Goal: Task Accomplishment & Management: Complete application form

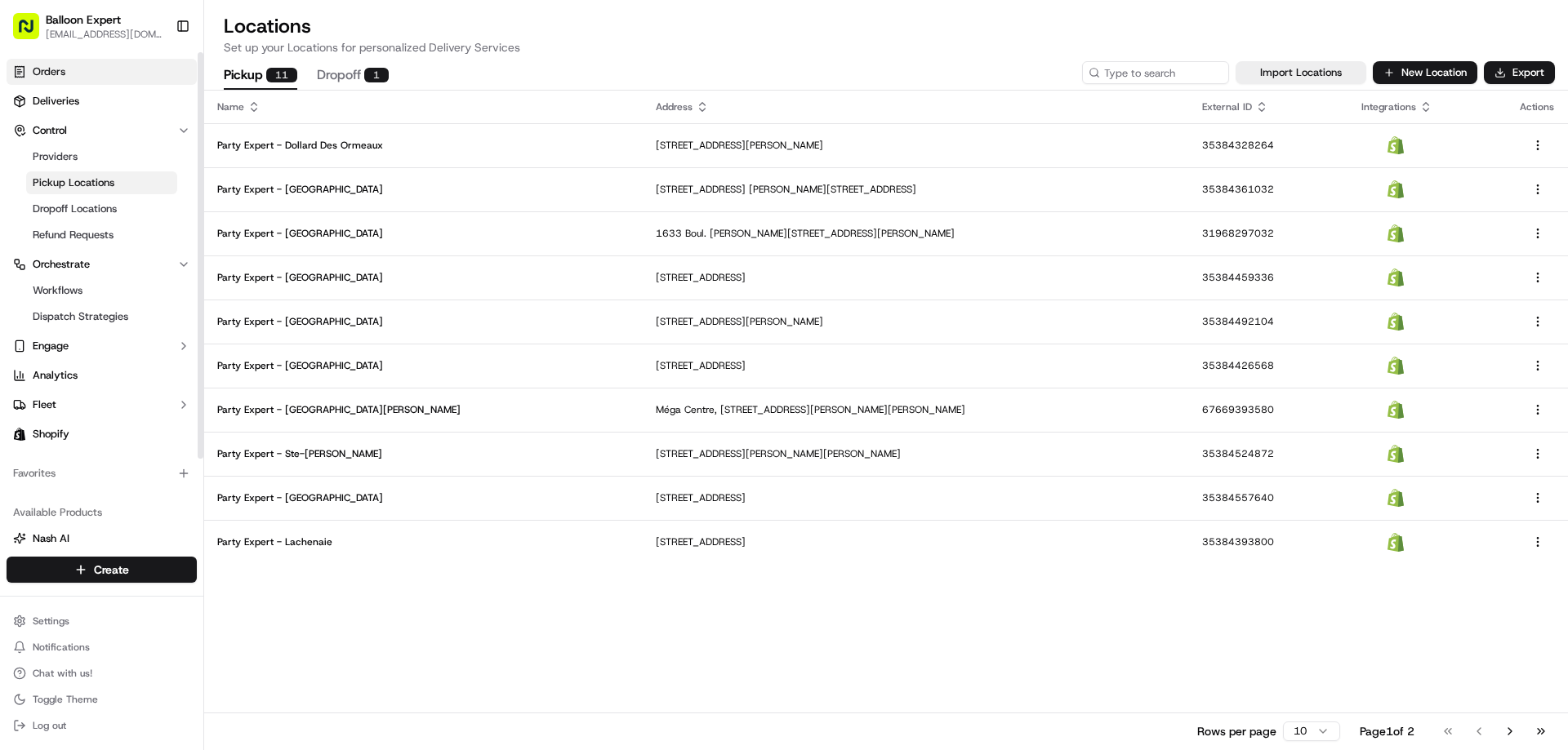
click at [64, 64] on link "Orders" at bounding box center [102, 71] width 191 height 26
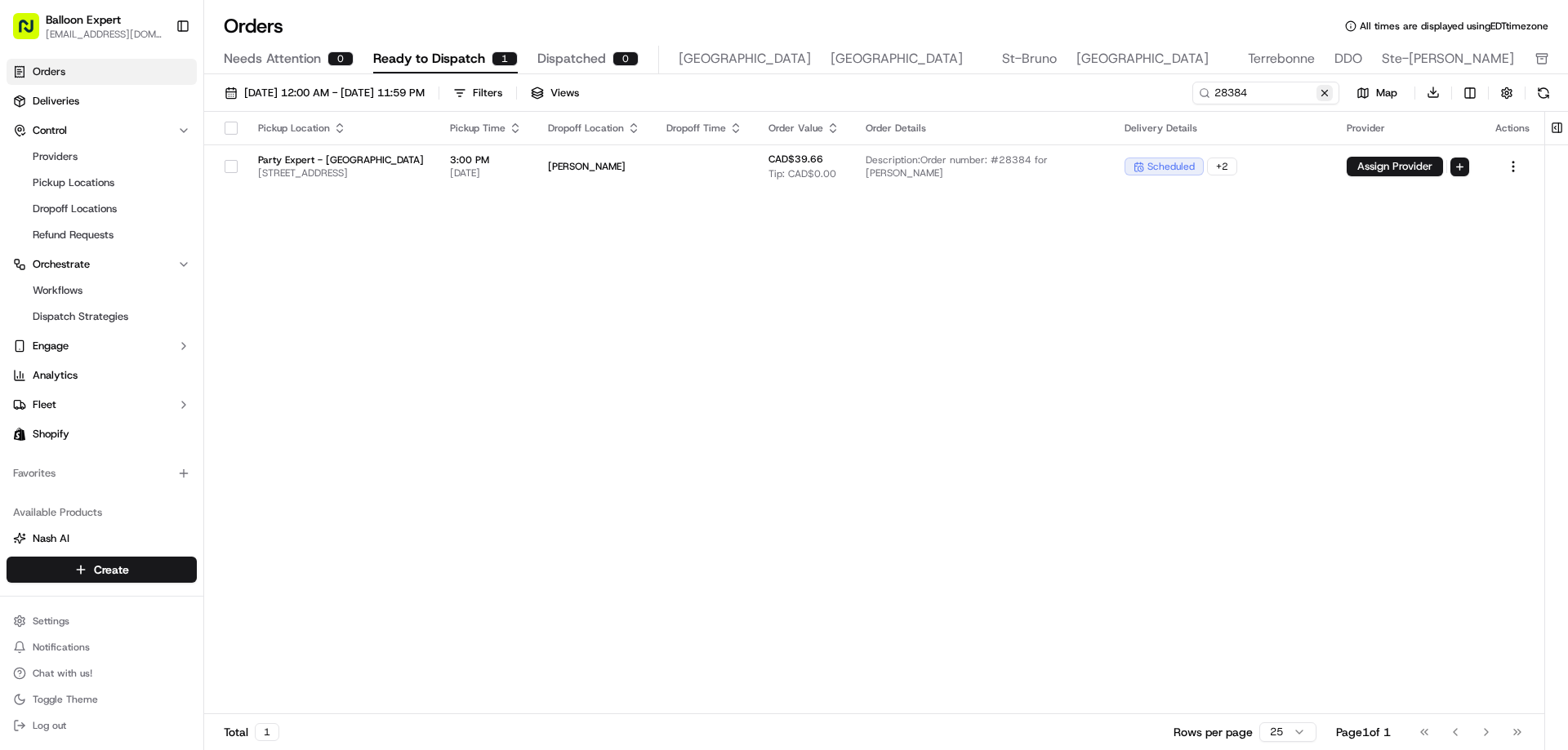
click at [1327, 91] on button at bounding box center [1324, 92] width 16 height 16
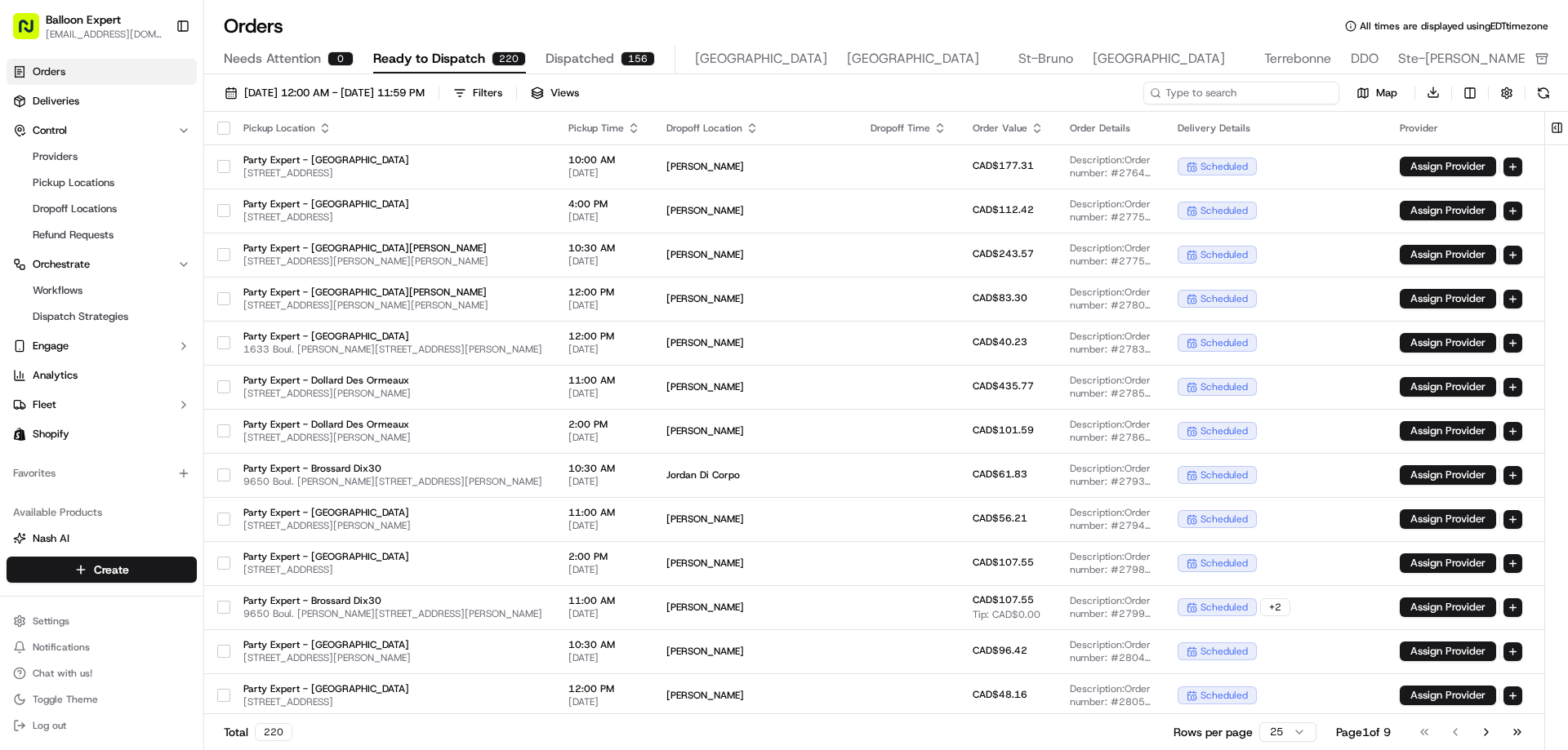
click at [1252, 94] on input at bounding box center [1241, 93] width 196 height 23
drag, startPoint x: 54, startPoint y: 101, endPoint x: 71, endPoint y: 101, distance: 17.0
click at [54, 101] on span "Deliveries" at bounding box center [55, 101] width 47 height 14
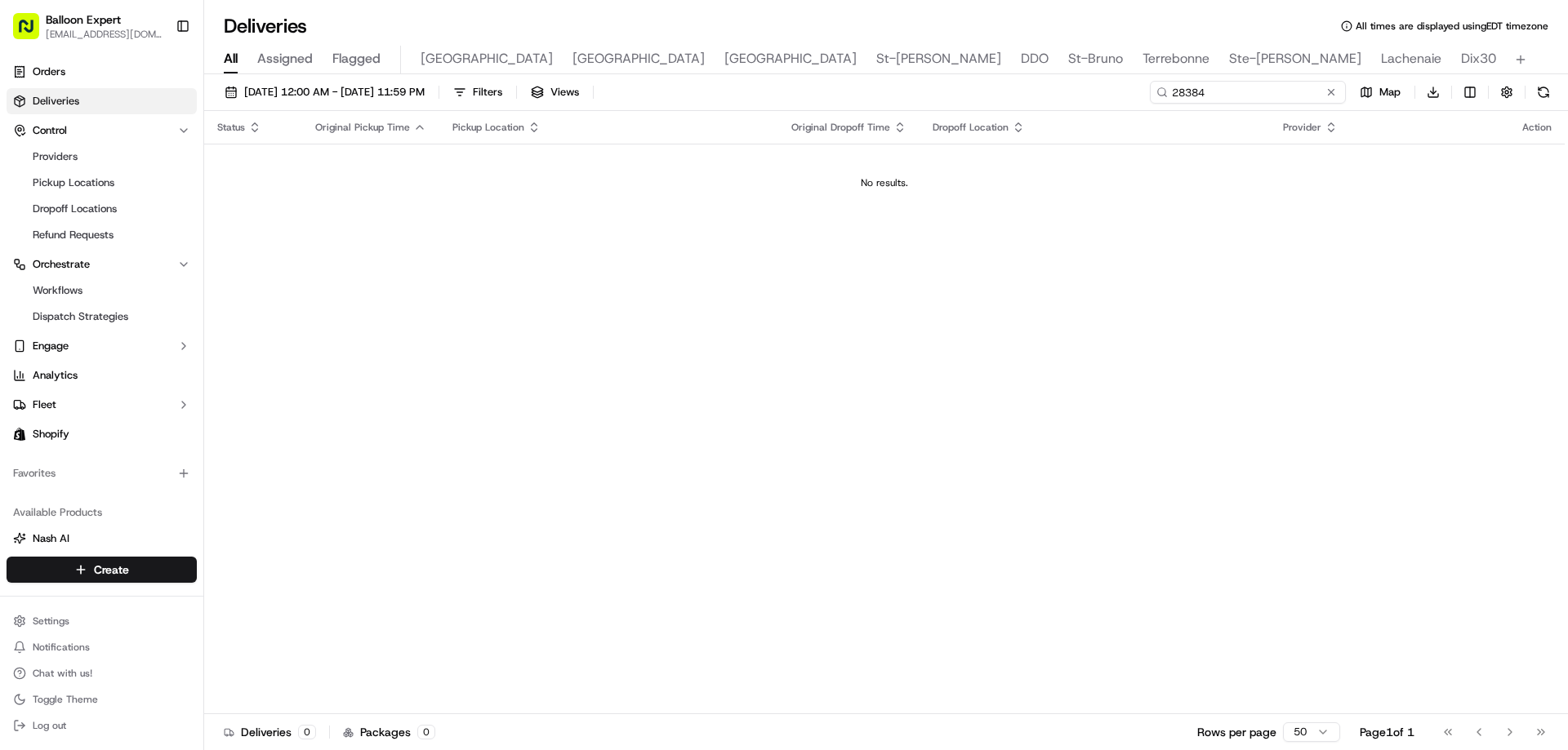
click at [1277, 94] on input "28384" at bounding box center [1248, 92] width 196 height 23
paste input "545"
type input "28545"
click at [316, 95] on span "[DATE] 12:00 AM - [DATE] 11:59 PM" at bounding box center [334, 91] width 180 height 14
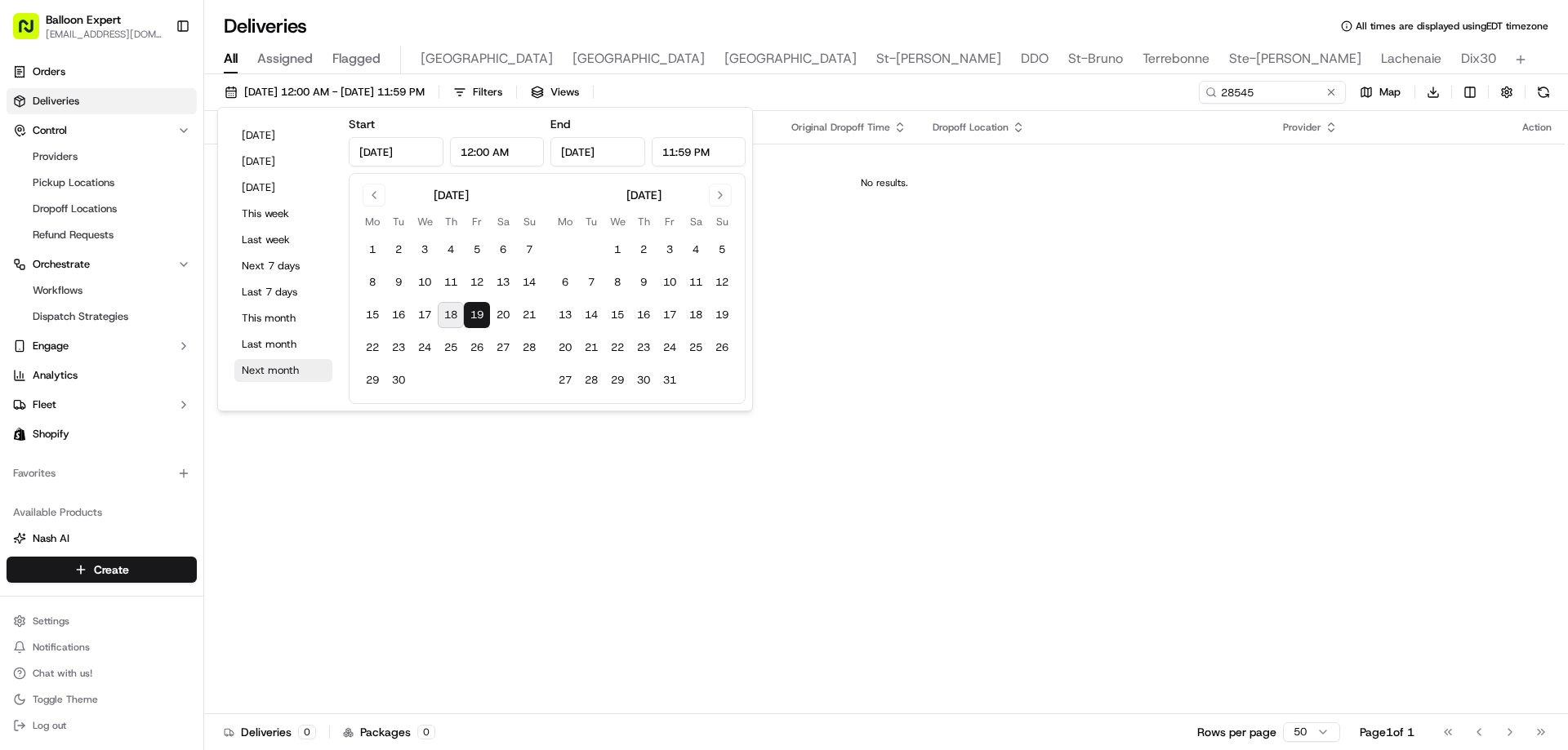
click at [259, 375] on button "Next month" at bounding box center [283, 371] width 98 height 23
type input "[DATE]"
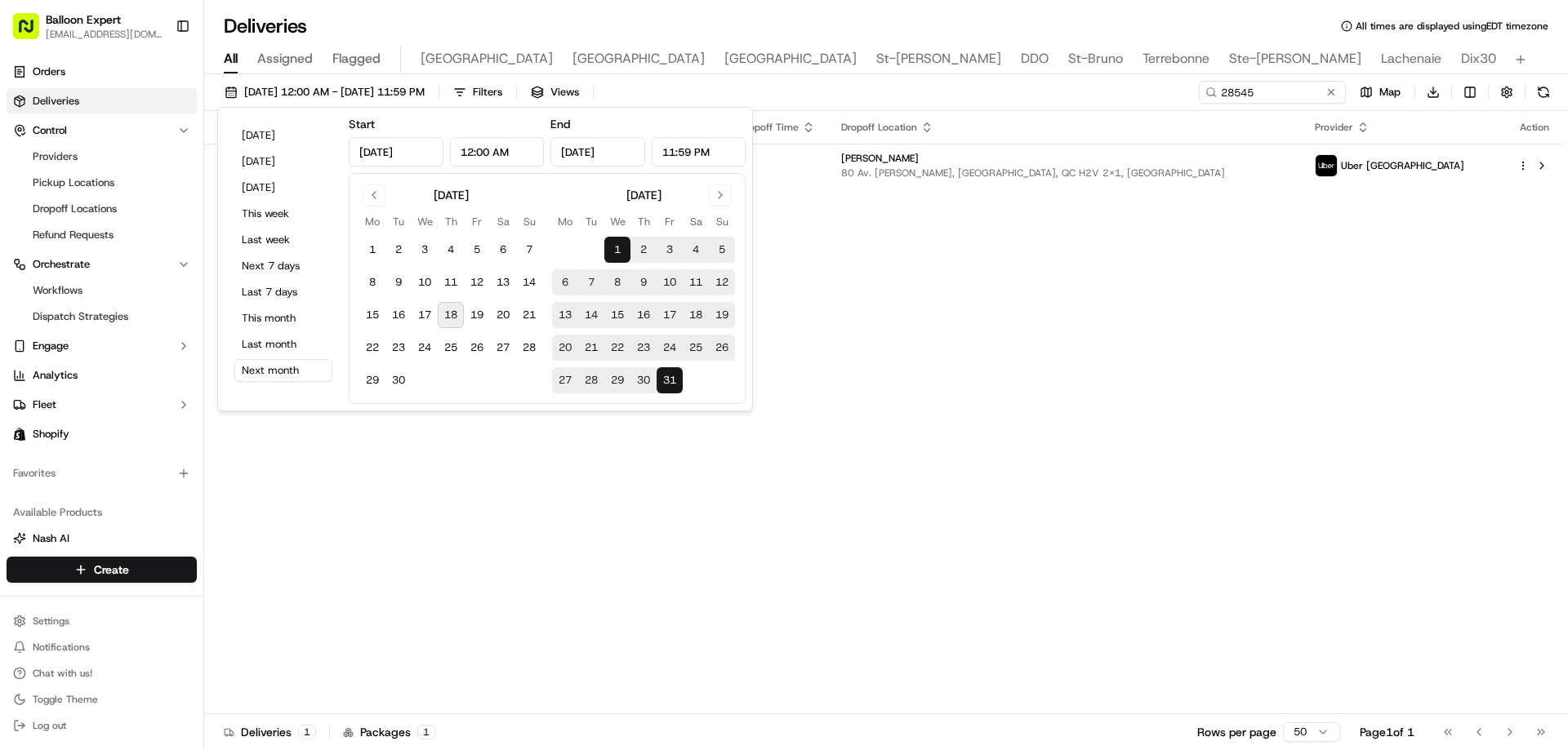
click at [1032, 501] on div "Status Original Pickup Time Pickup Location Original Dropoff Time Dropoff Locat…" at bounding box center [884, 413] width 1360 height 603
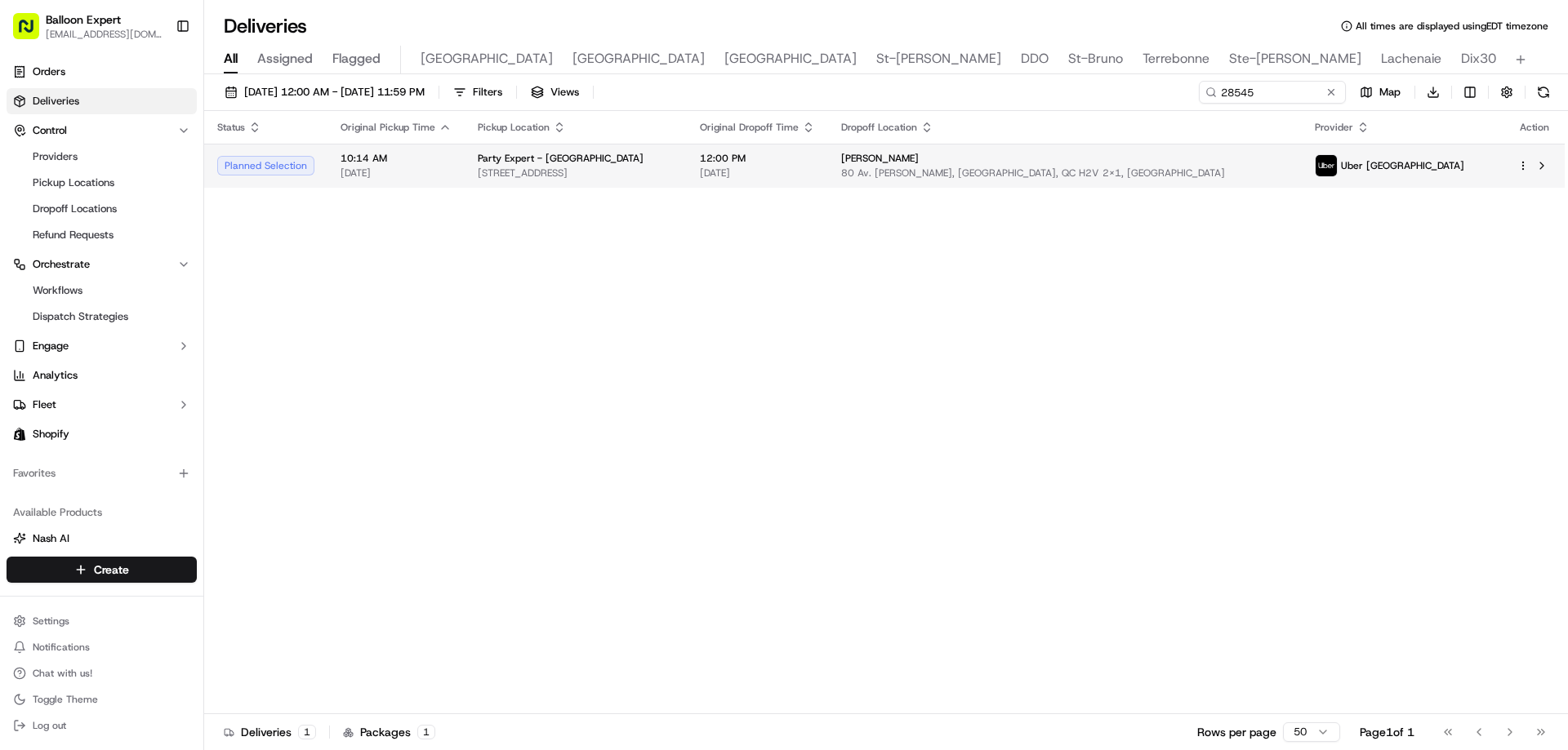
click at [1524, 164] on html "Balloon Expert [EMAIL_ADDRESS][DOMAIN_NAME] Toggle Sidebar Orders Deliveries Co…" at bounding box center [784, 375] width 1568 height 750
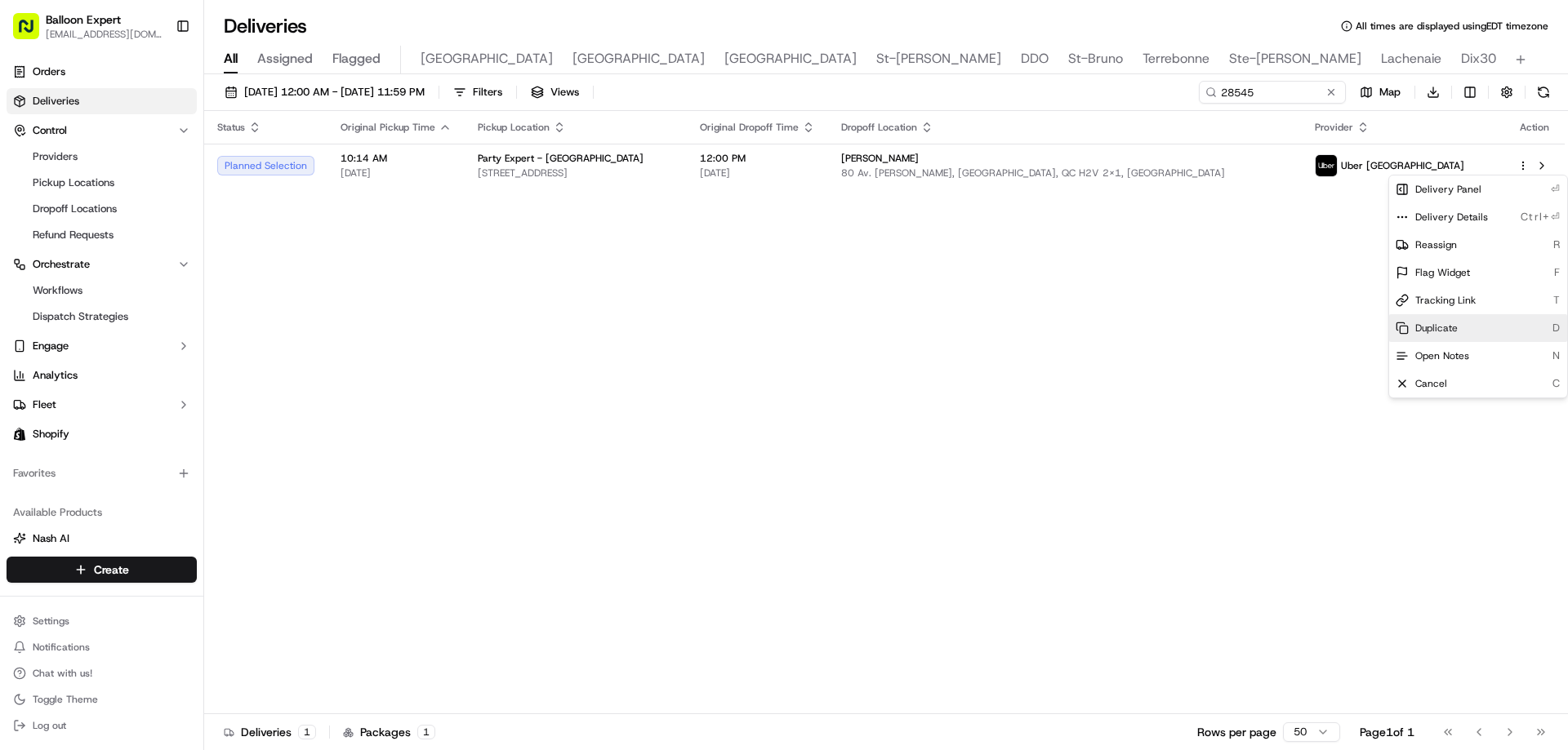
click at [1427, 322] on span "Duplicate" at bounding box center [1436, 329] width 43 height 13
click at [1423, 379] on span "Cancel" at bounding box center [1431, 384] width 31 height 13
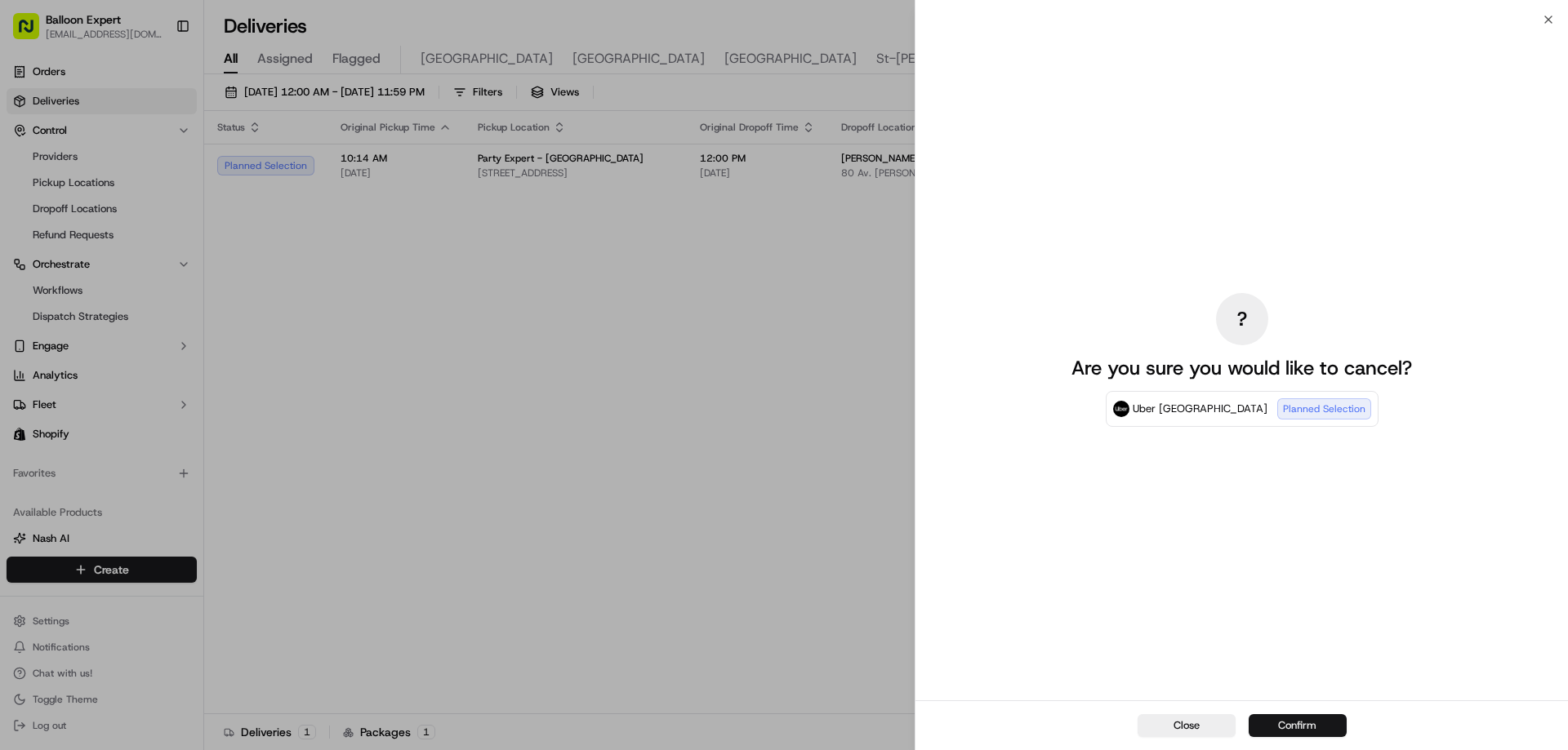
click at [1280, 727] on button "Confirm" at bounding box center [1297, 726] width 98 height 23
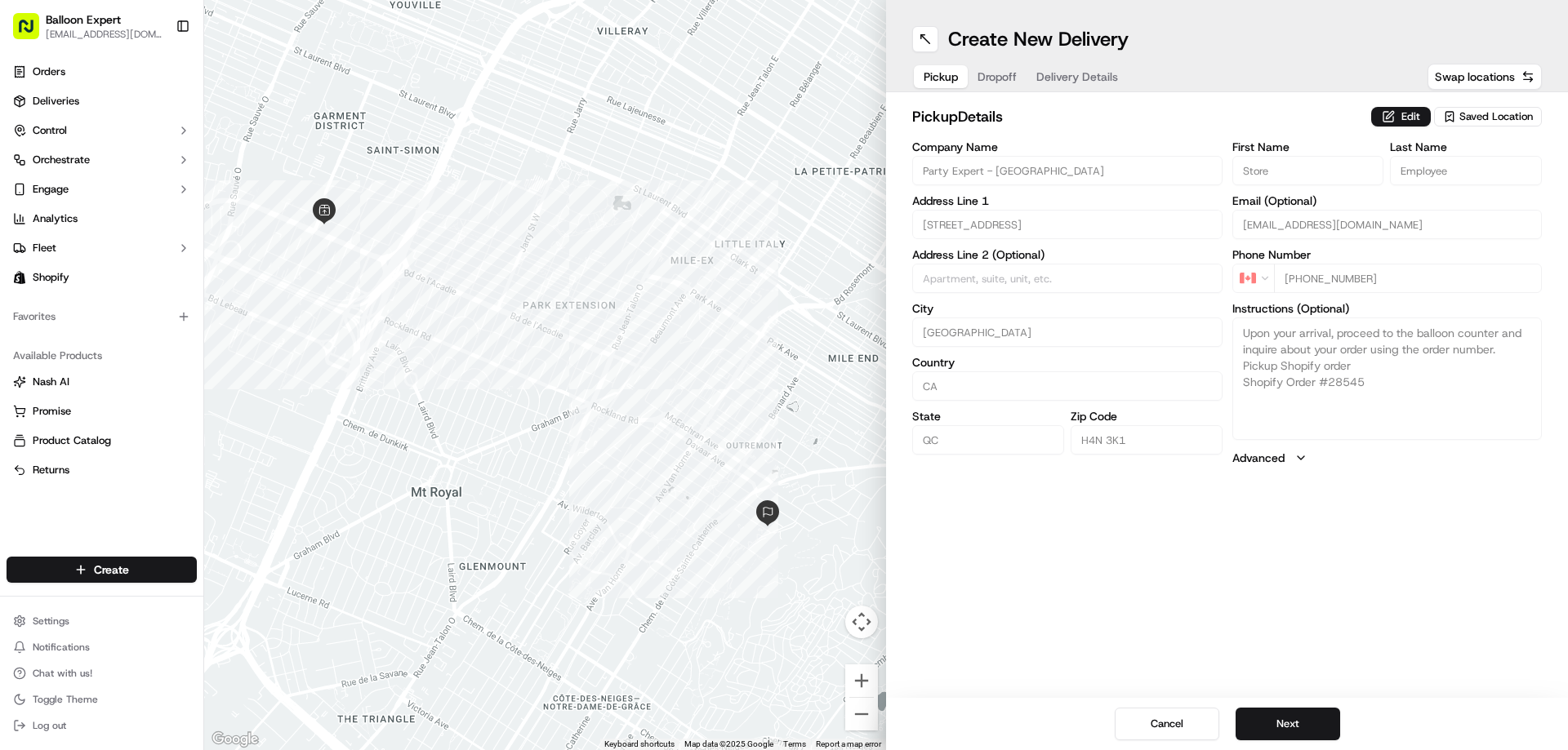
click at [982, 66] on button "Dropoff" at bounding box center [997, 77] width 59 height 23
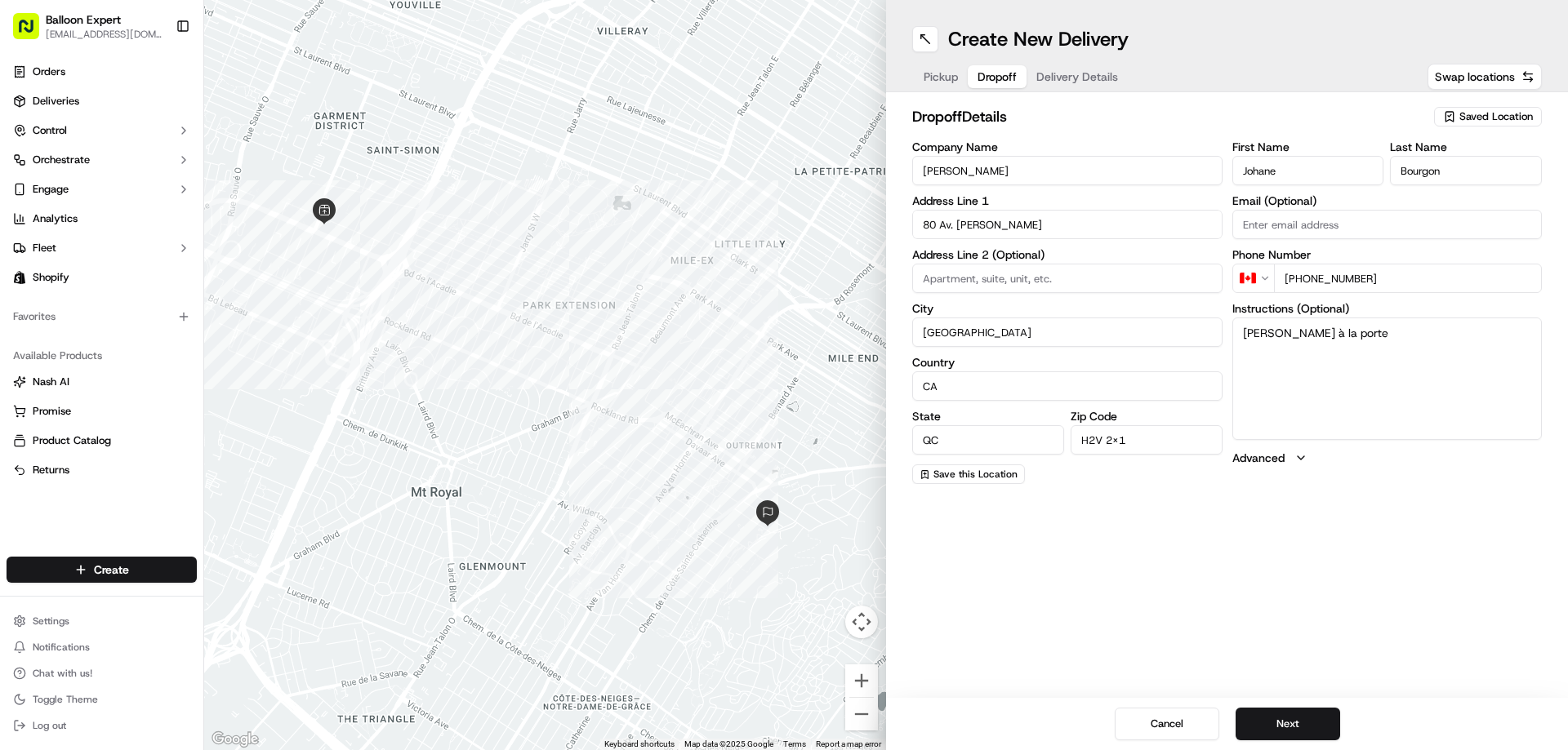
click at [1114, 231] on input "80 Av. Claude-Champagne" at bounding box center [1068, 224] width 311 height 30
paste input "35 av beloeil"
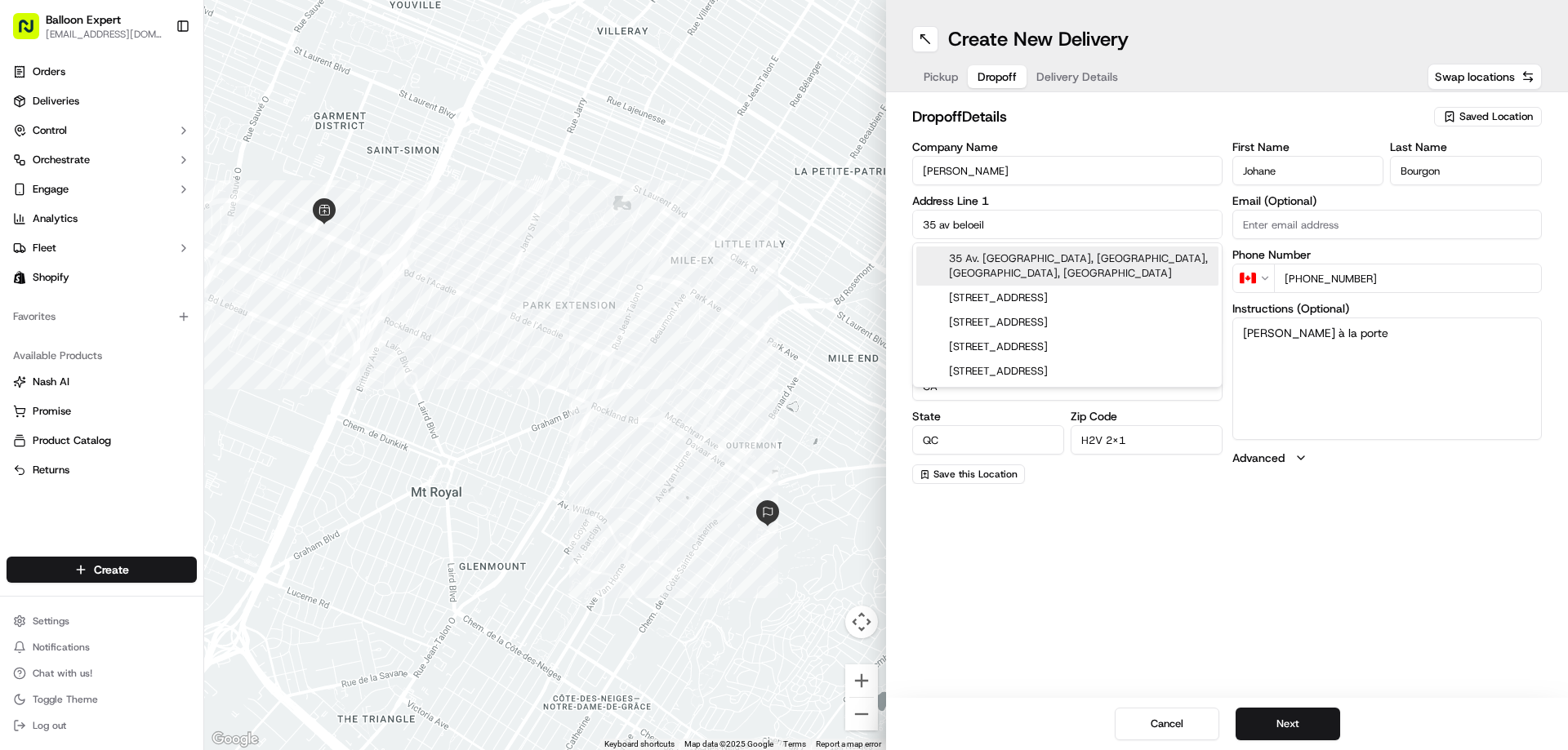
click at [1019, 226] on input "35 av beloeil" at bounding box center [1068, 224] width 311 height 30
click at [1023, 254] on div "35 Av. Beloeil, Outremont, QC, Canada" at bounding box center [1067, 266] width 302 height 39
type input "35 Av. Beloeil, Outremont, QC H2V 2Z1, Canada"
type input "Canada"
type input "H2V 2Z1"
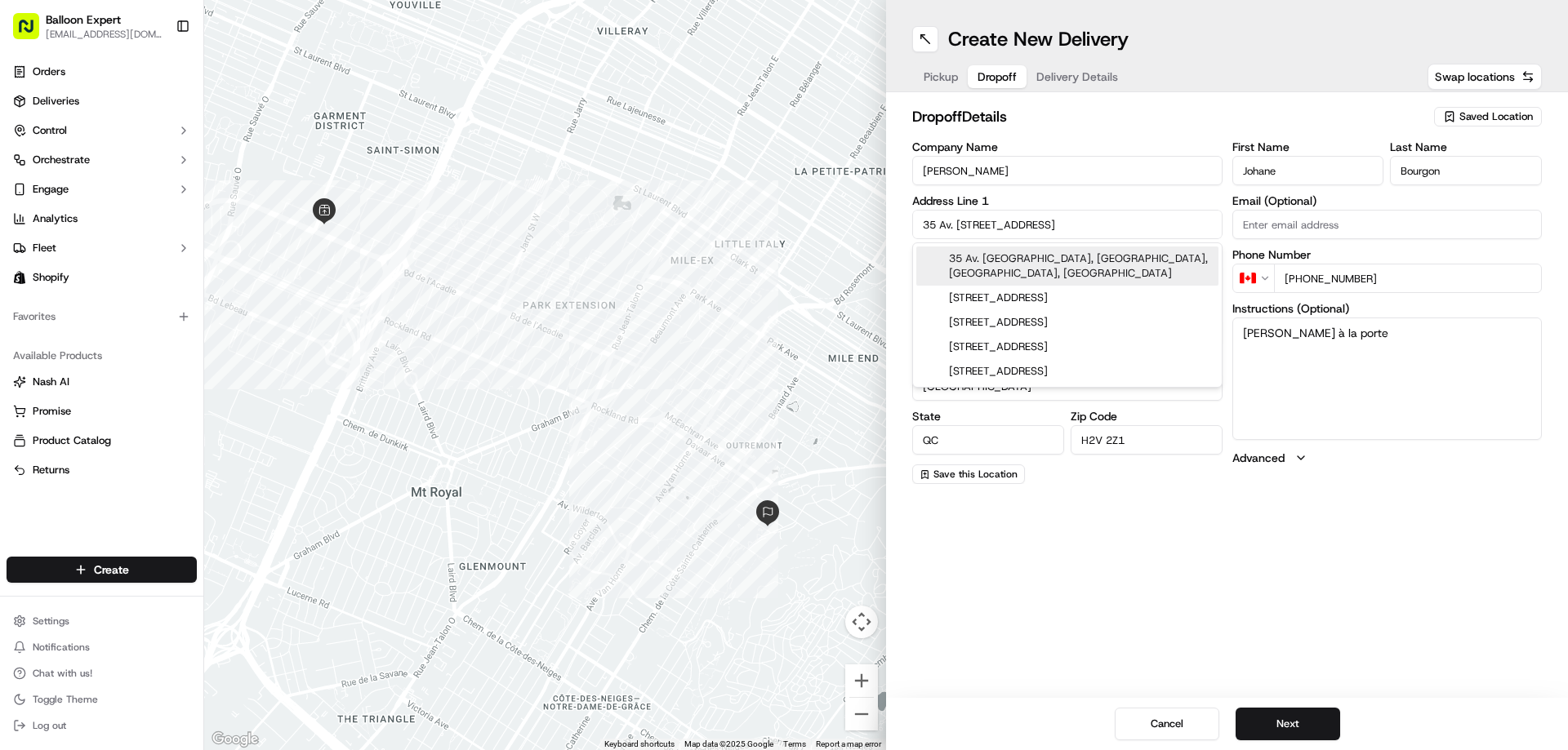
type input "35 Avenue Beloeil"
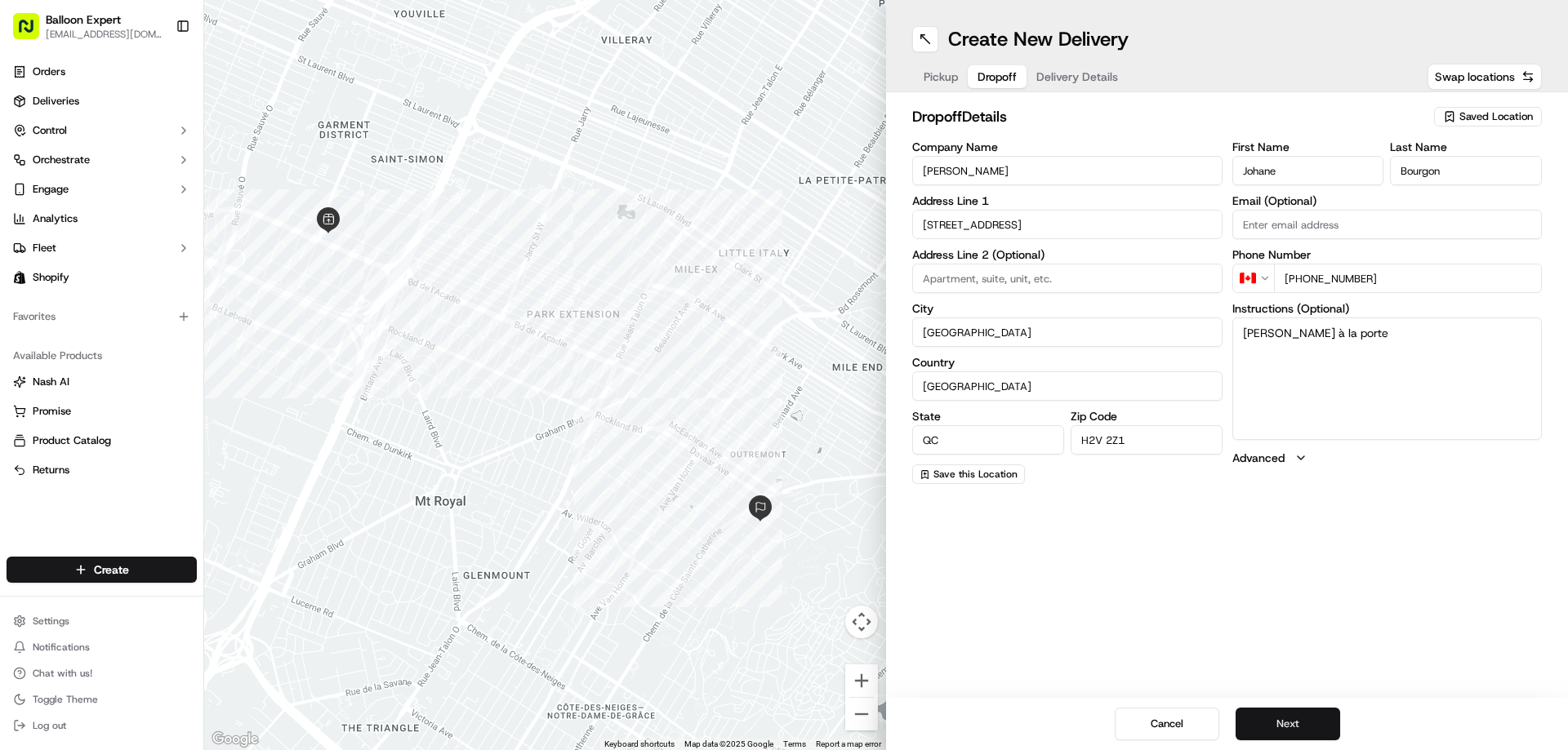
click at [1286, 727] on button "Next" at bounding box center [1288, 724] width 105 height 32
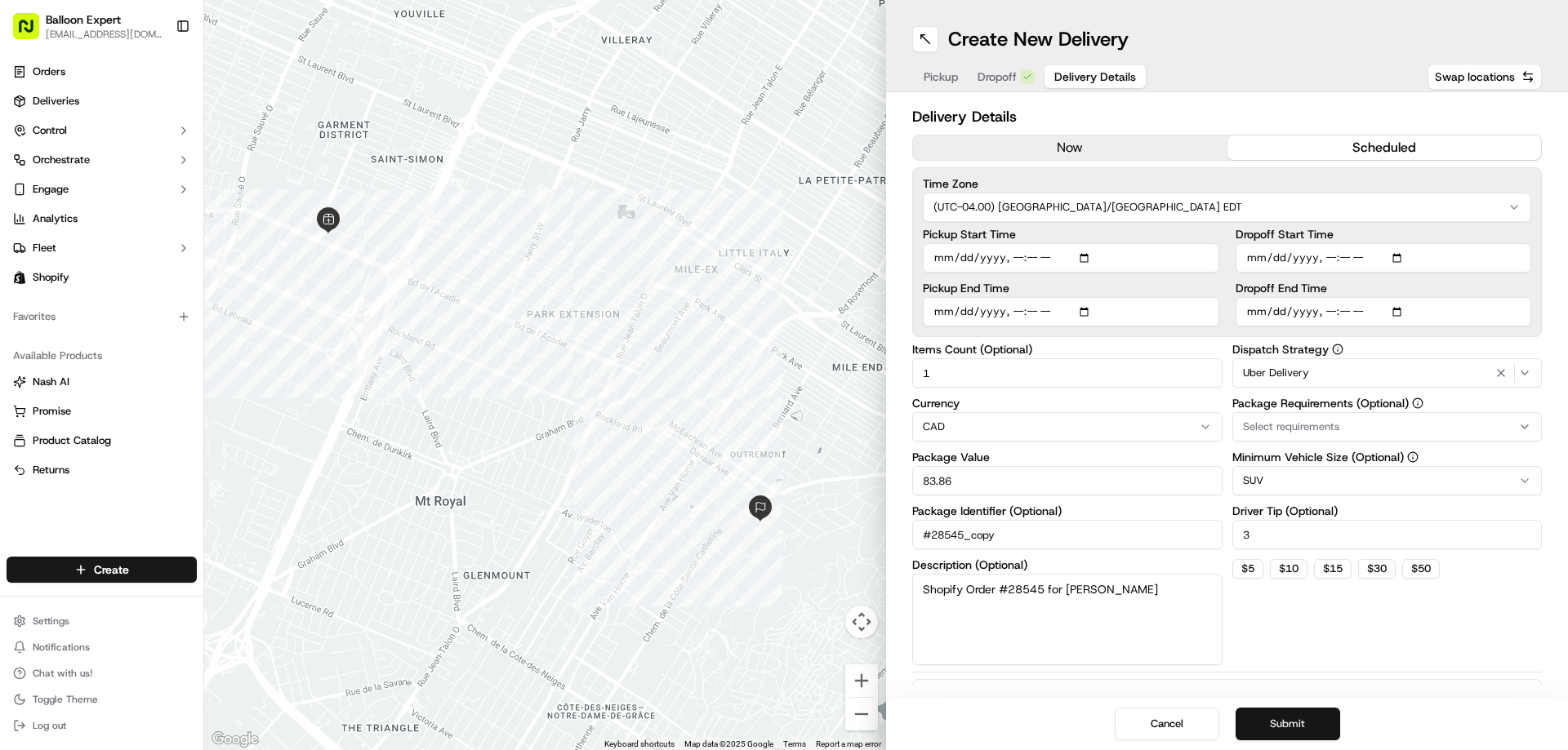
click at [1299, 724] on button "Submit" at bounding box center [1288, 724] width 105 height 32
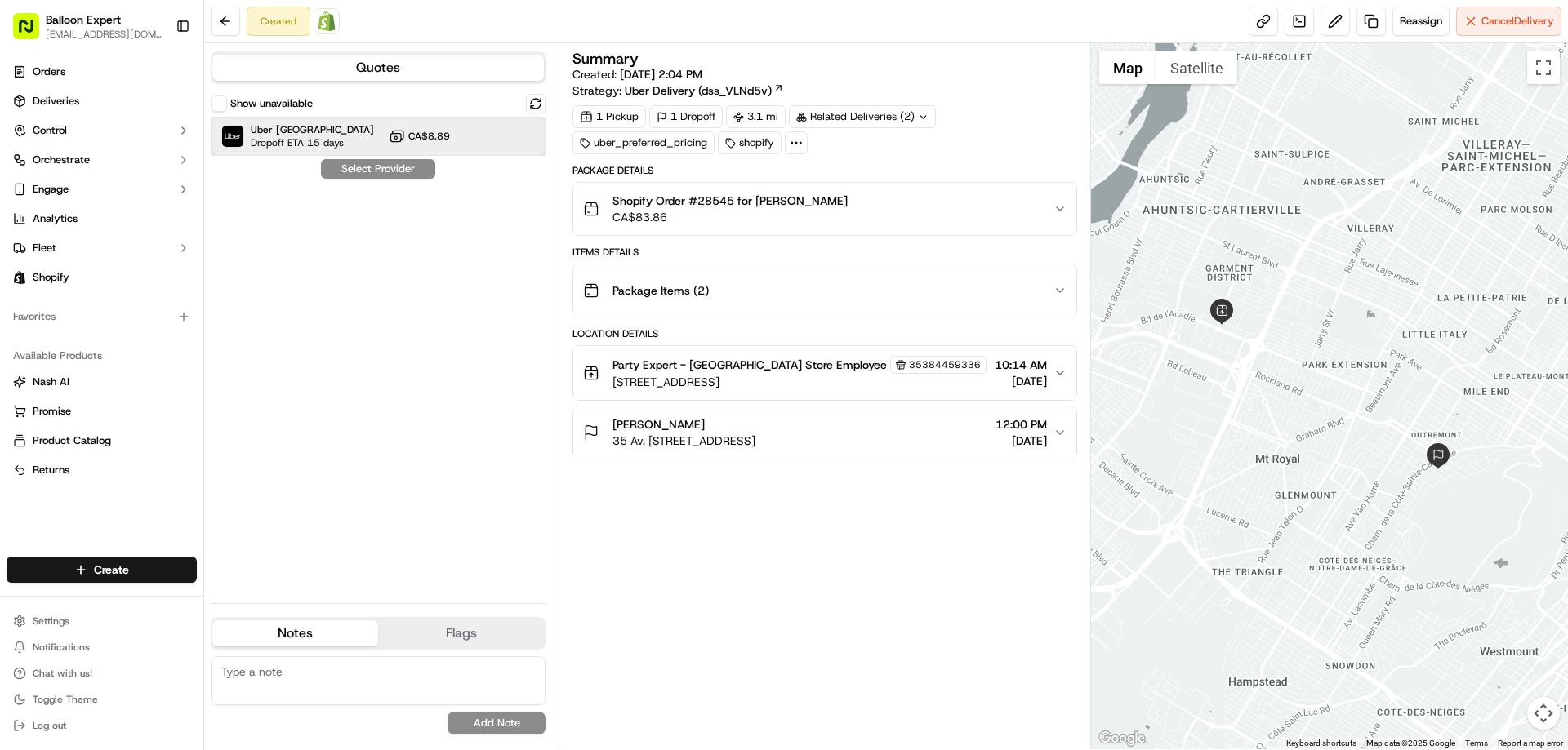
click at [479, 133] on div "Uber Canada Dropoff ETA 15 days CA$8.89" at bounding box center [377, 136] width 335 height 39
click at [349, 159] on button "Assign Provider" at bounding box center [378, 169] width 116 height 20
